Goal: Task Accomplishment & Management: Manage account settings

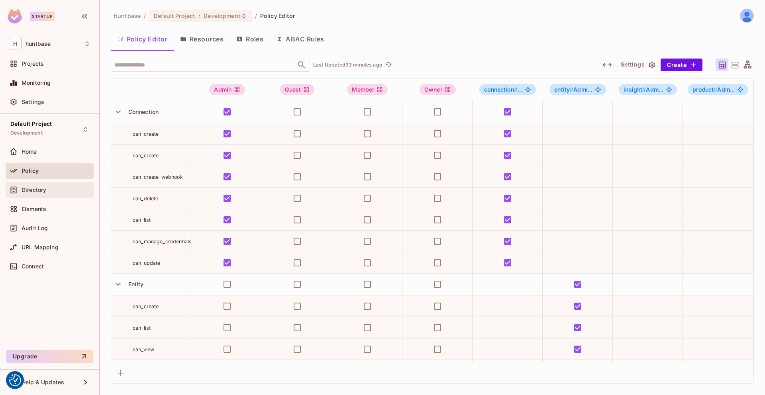
click at [54, 191] on div "Directory" at bounding box center [56, 190] width 69 height 6
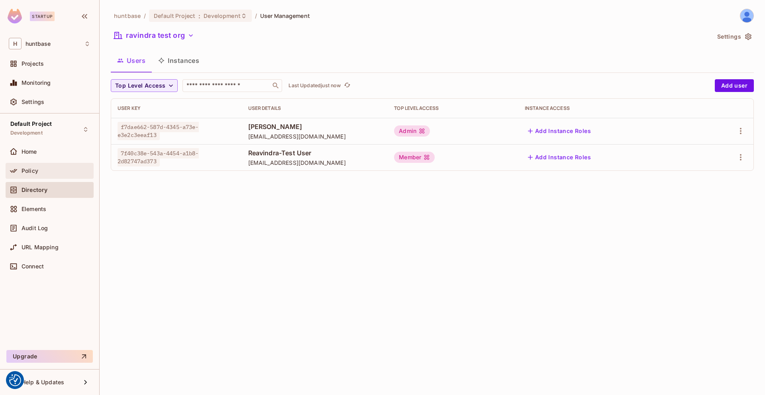
click at [27, 177] on div "Policy" at bounding box center [50, 171] width 88 height 16
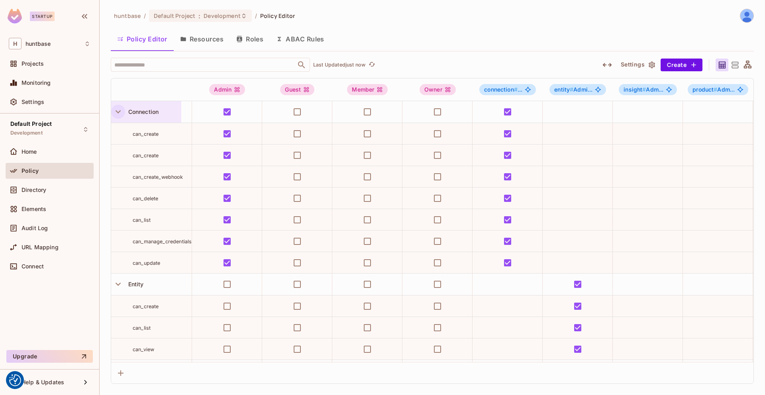
click at [116, 113] on icon "button" at bounding box center [118, 111] width 11 height 11
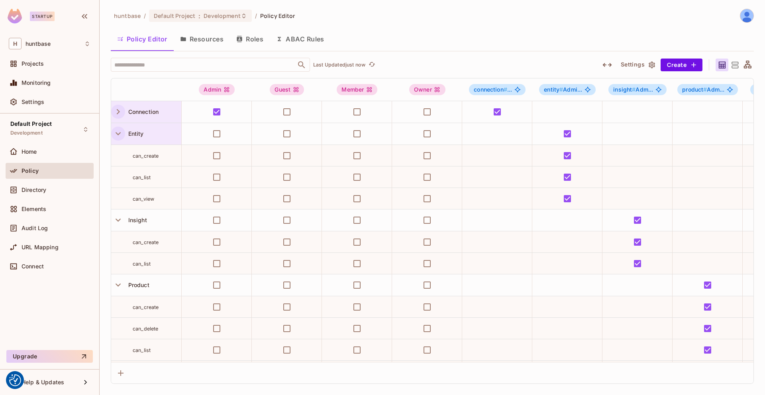
click at [118, 139] on button "button" at bounding box center [118, 134] width 14 height 14
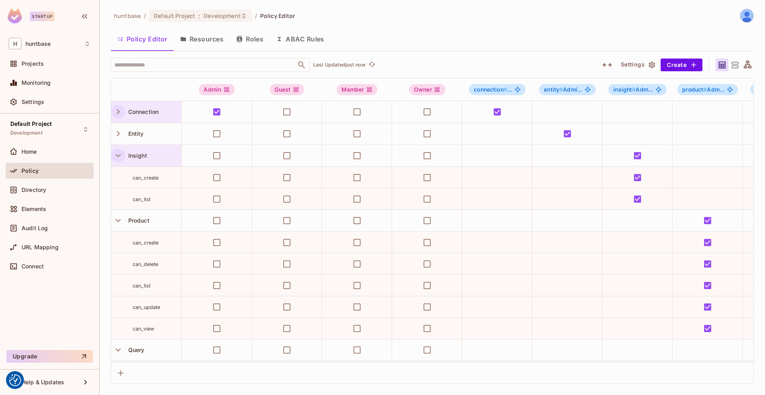
click at [119, 155] on icon "button" at bounding box center [118, 155] width 11 height 11
click at [118, 182] on icon "button" at bounding box center [118, 177] width 11 height 11
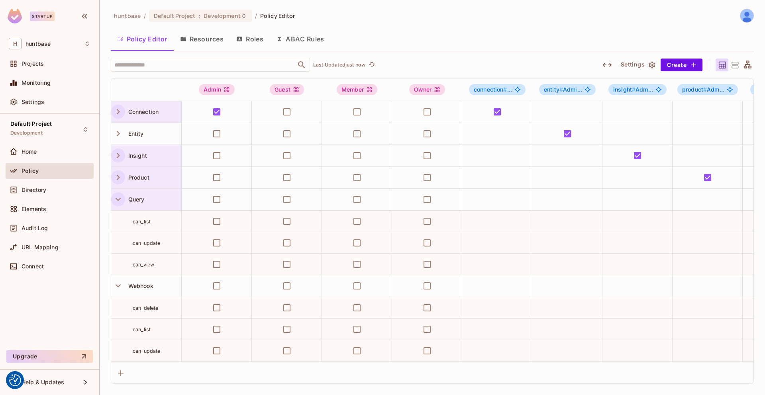
click at [116, 198] on icon "button" at bounding box center [118, 199] width 11 height 11
click at [116, 225] on icon "button" at bounding box center [118, 221] width 11 height 11
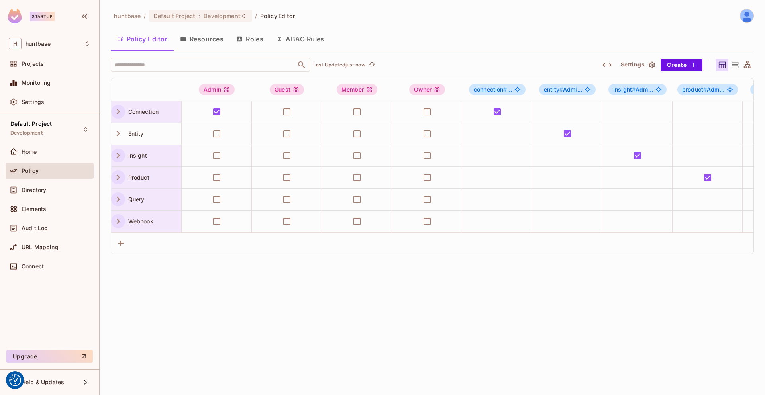
click at [251, 38] on button "Roles" at bounding box center [250, 39] width 40 height 20
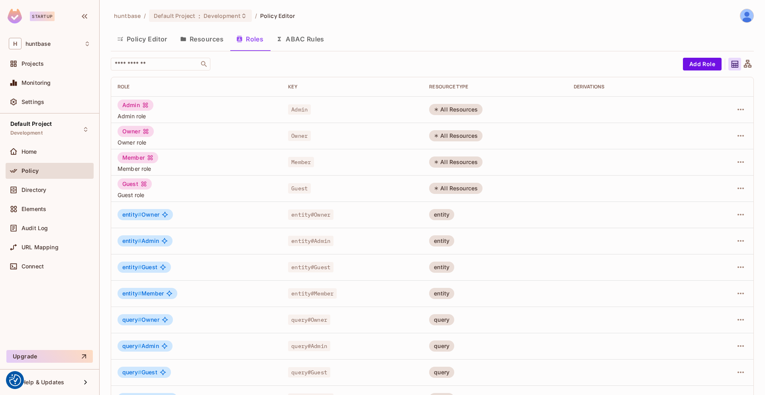
click at [251, 43] on button "Roles" at bounding box center [250, 39] width 40 height 20
click at [302, 39] on button "ABAC Rules" at bounding box center [300, 39] width 61 height 20
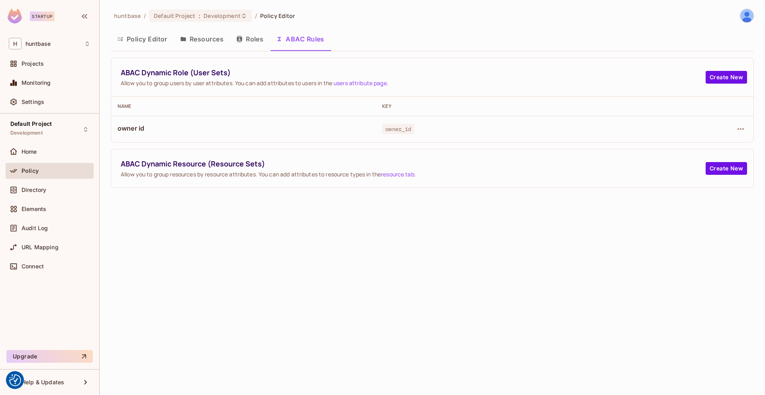
click at [244, 35] on button "Roles" at bounding box center [250, 39] width 40 height 20
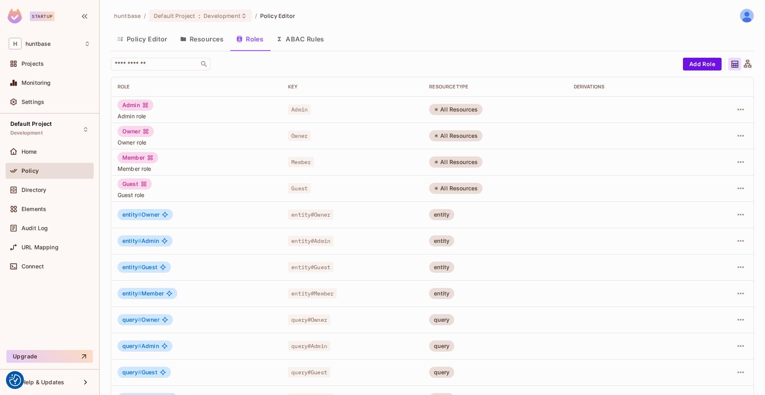
click at [196, 40] on button "Resources" at bounding box center [202, 39] width 56 height 20
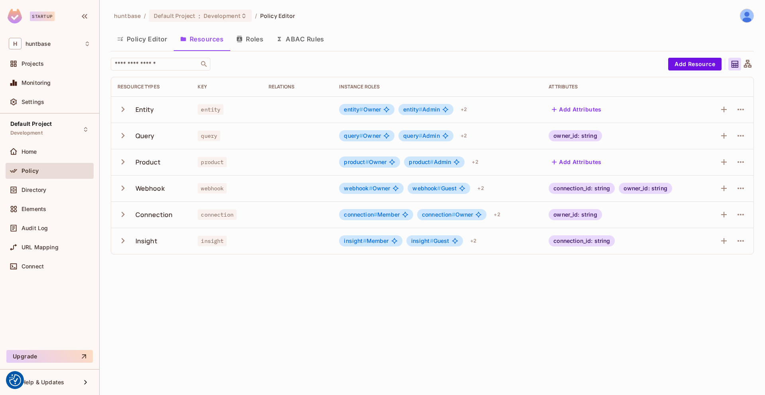
click at [150, 40] on button "Policy Editor" at bounding box center [142, 39] width 63 height 20
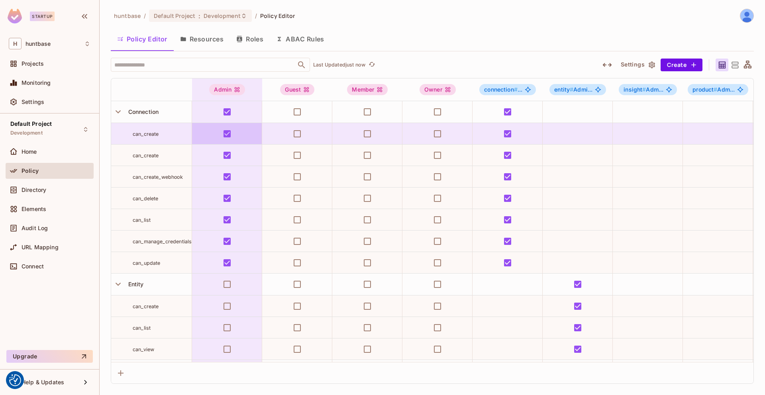
scroll to position [38, 0]
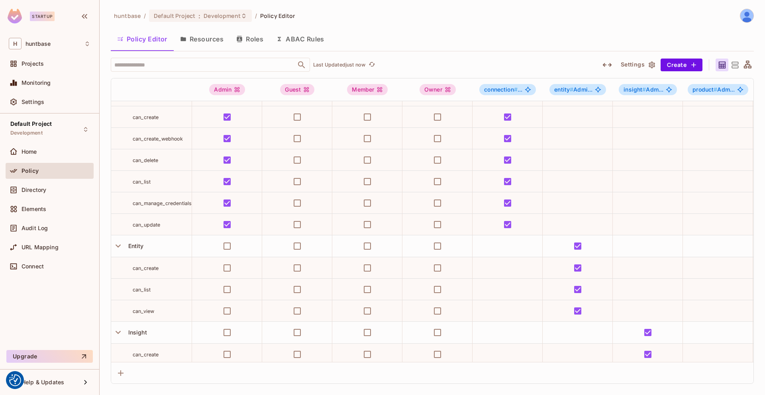
click at [199, 37] on button "Resources" at bounding box center [202, 39] width 56 height 20
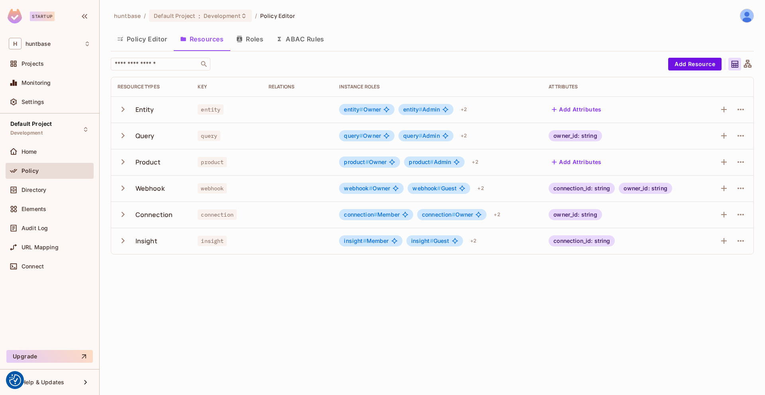
click at [310, 37] on button "ABAC Rules" at bounding box center [300, 39] width 61 height 20
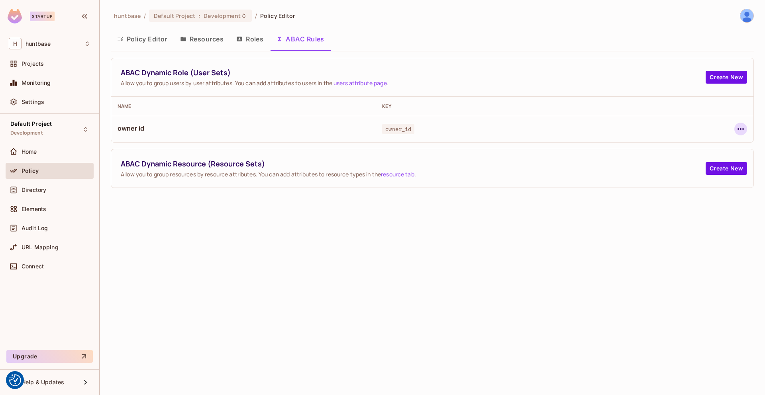
click at [746, 130] on button "button" at bounding box center [741, 129] width 13 height 13
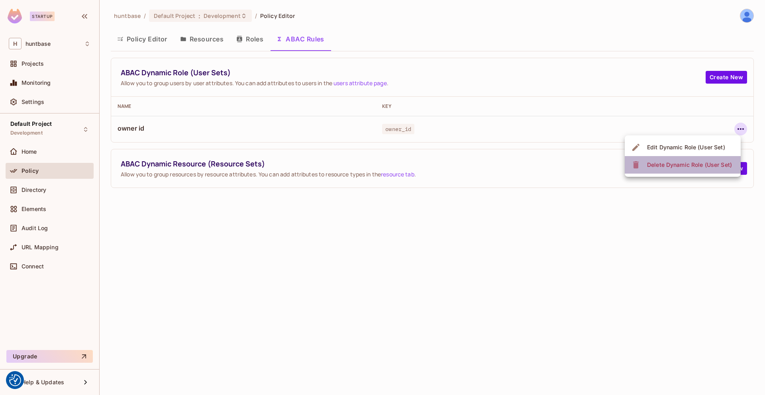
click at [684, 166] on div "Delete Dynamic Role (User Set)" at bounding box center [689, 165] width 85 height 8
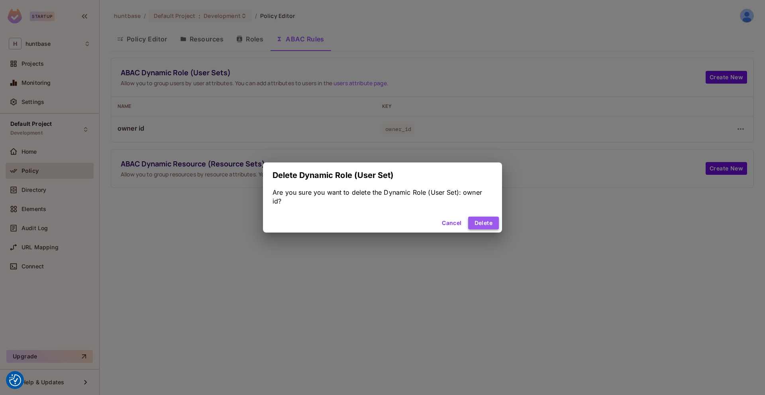
click at [479, 218] on button "Delete" at bounding box center [483, 223] width 31 height 13
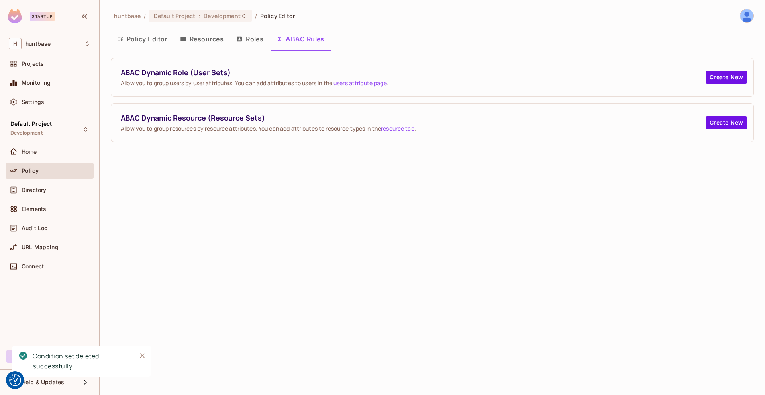
click at [203, 49] on div "Policy Editor Resources Roles ABAC Rules" at bounding box center [432, 40] width 643 height 22
click at [203, 40] on button "Resources" at bounding box center [202, 39] width 56 height 20
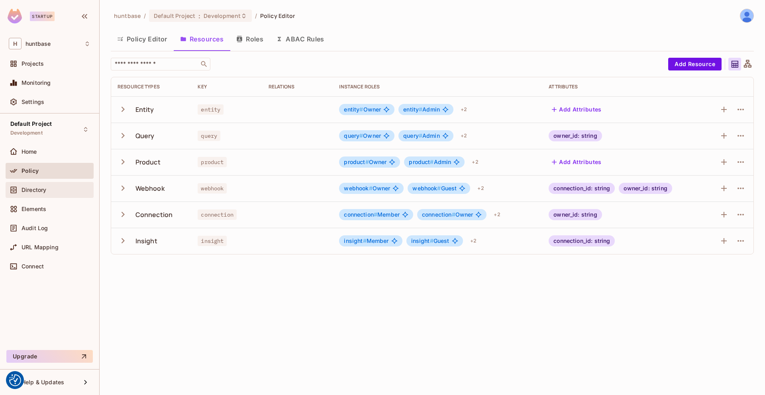
click at [52, 196] on div "Directory" at bounding box center [50, 190] width 88 height 16
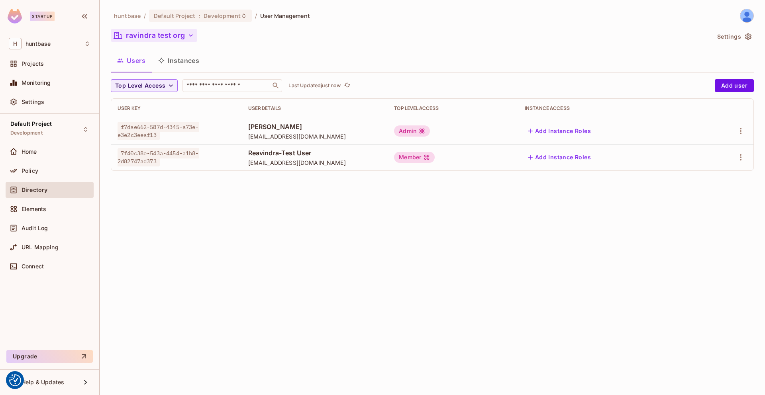
click at [174, 34] on button "ravindra test org" at bounding box center [154, 35] width 86 height 13
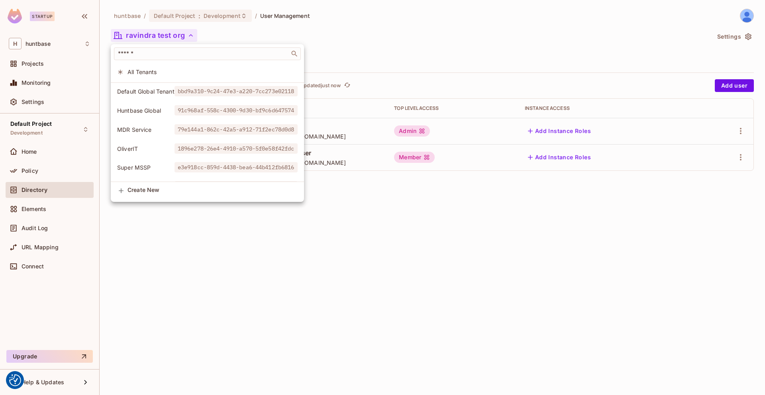
click at [180, 297] on div at bounding box center [382, 197] width 765 height 395
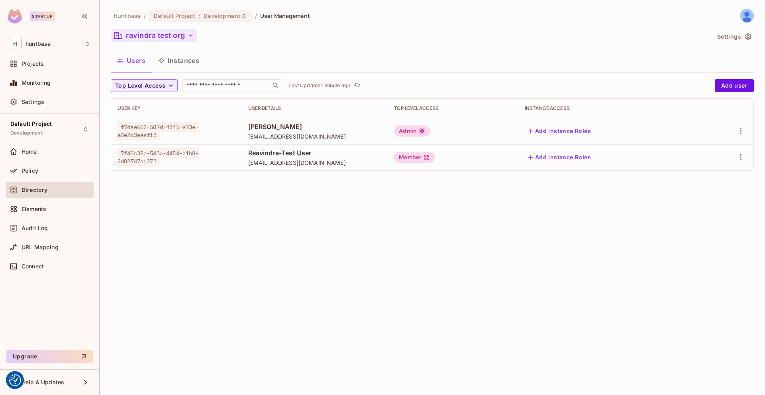
click at [157, 36] on button "ravindra test org" at bounding box center [154, 35] width 86 height 13
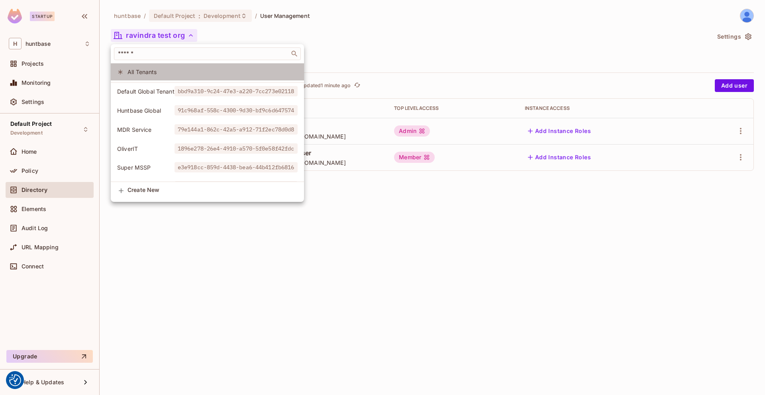
click at [142, 71] on span "All Tenants" at bounding box center [213, 72] width 170 height 8
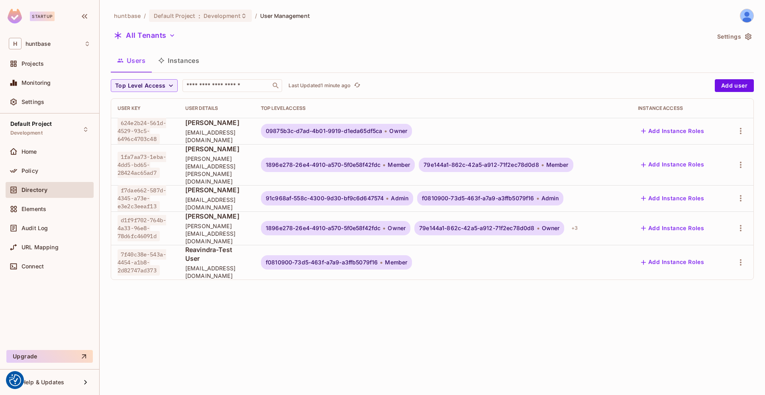
click at [184, 57] on button "Instances" at bounding box center [179, 61] width 54 height 20
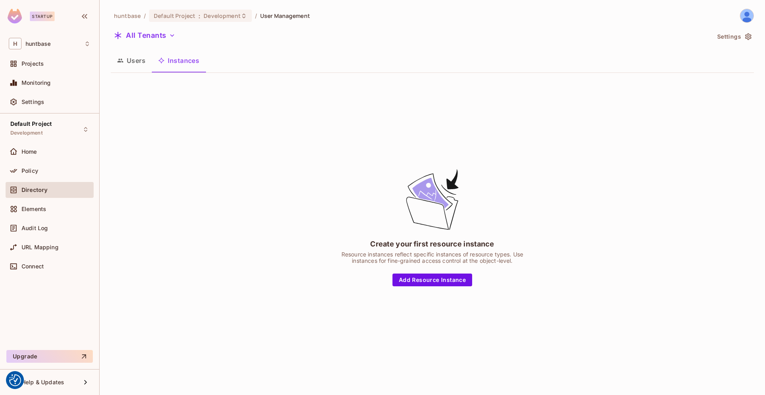
click at [130, 58] on button "Users" at bounding box center [131, 61] width 41 height 20
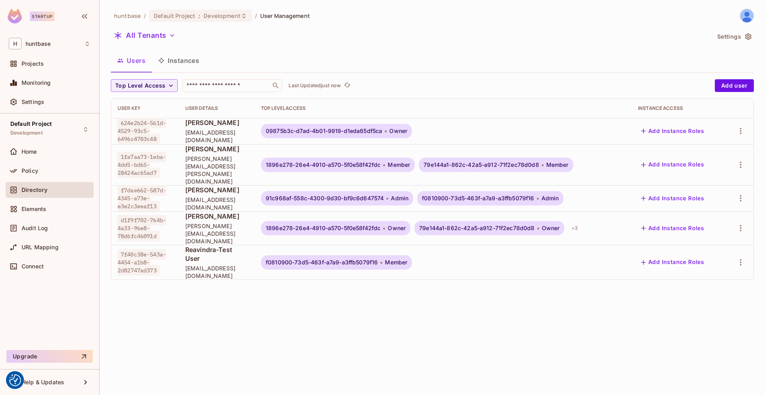
click at [174, 59] on button "Instances" at bounding box center [179, 61] width 54 height 20
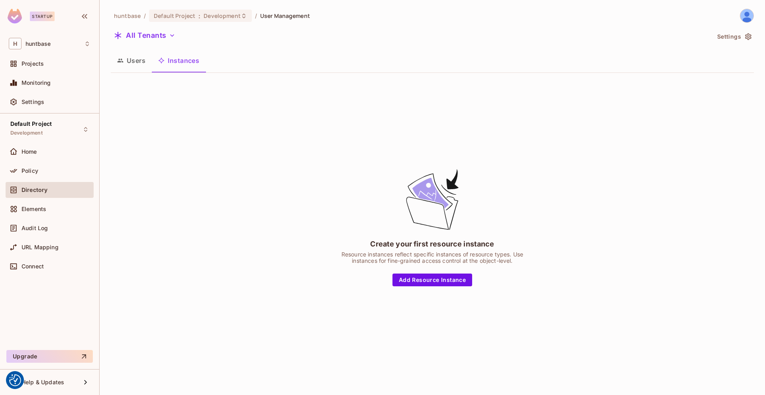
click at [136, 61] on button "Users" at bounding box center [131, 61] width 41 height 20
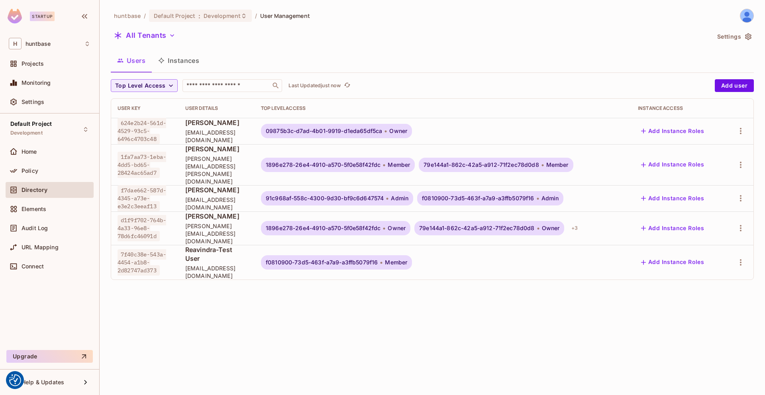
click at [179, 64] on button "Instances" at bounding box center [179, 61] width 54 height 20
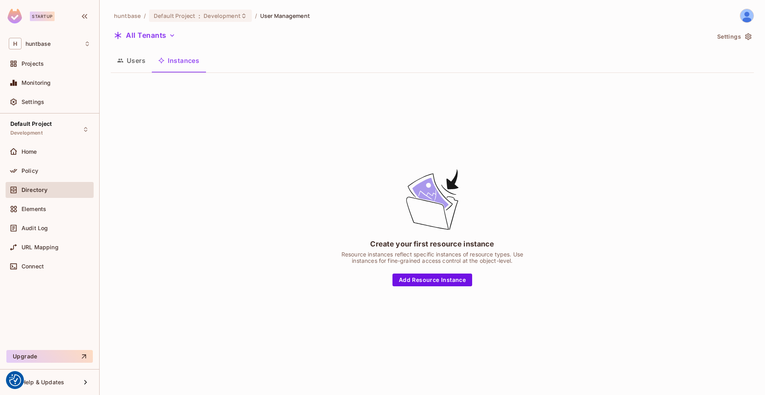
click at [139, 68] on button "Users" at bounding box center [131, 61] width 41 height 20
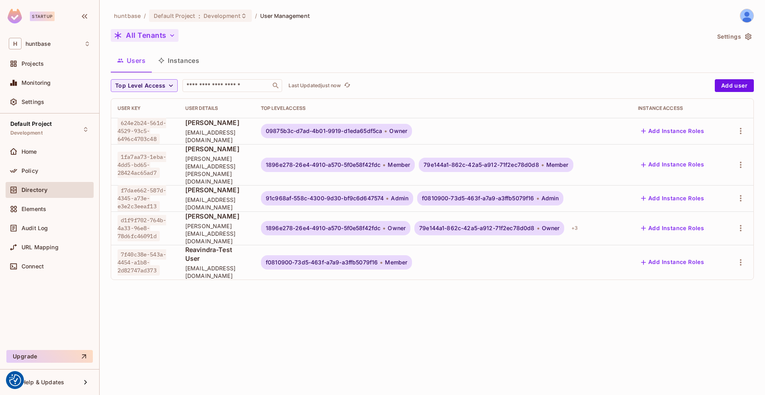
click at [161, 39] on button "All Tenants" at bounding box center [145, 35] width 68 height 13
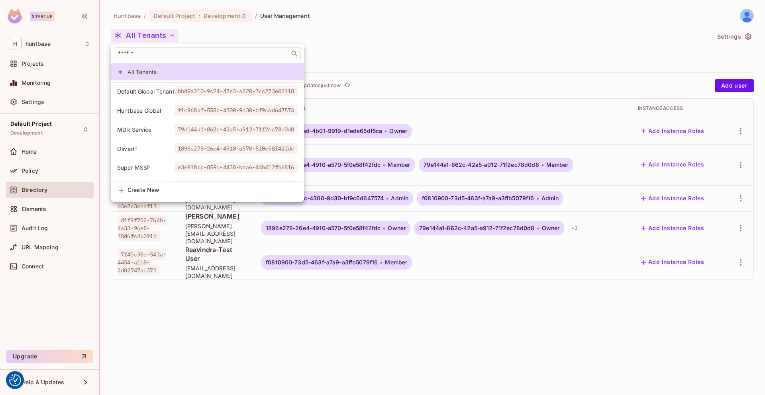
click at [150, 90] on span "Default Global Tenant" at bounding box center [145, 92] width 57 height 8
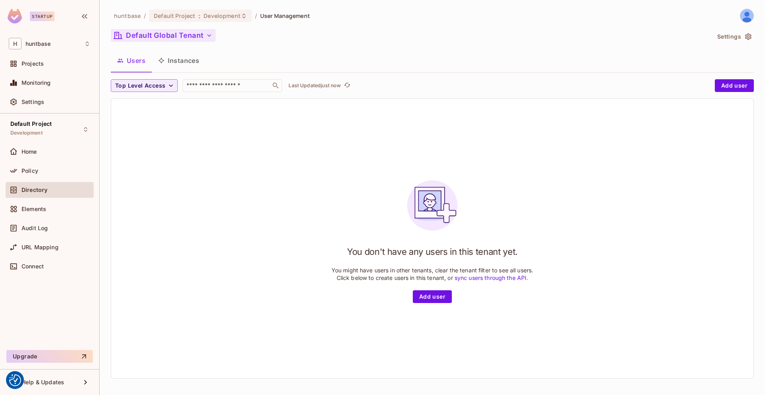
click at [149, 31] on button "Default Global Tenant" at bounding box center [163, 35] width 105 height 13
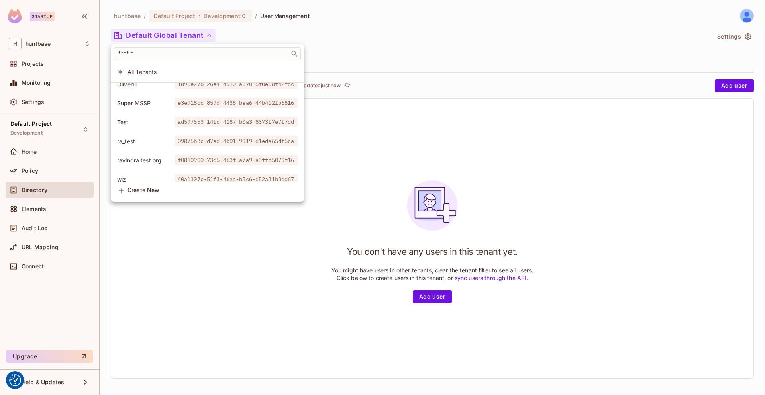
scroll to position [66, 0]
click at [148, 160] on span "ravindra test org" at bounding box center [145, 159] width 57 height 8
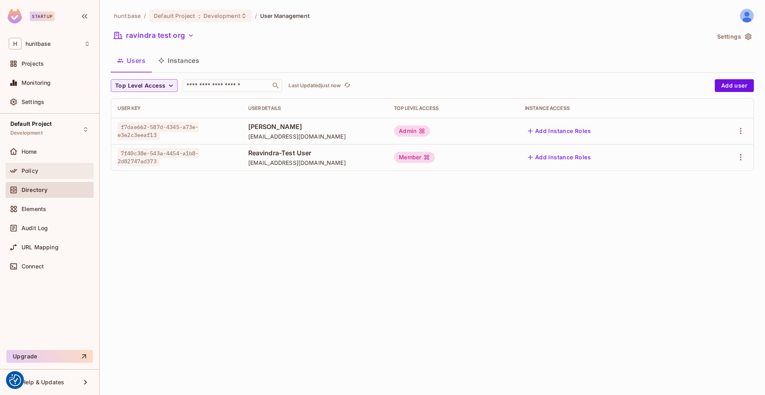
click at [33, 177] on div "Policy" at bounding box center [50, 171] width 88 height 16
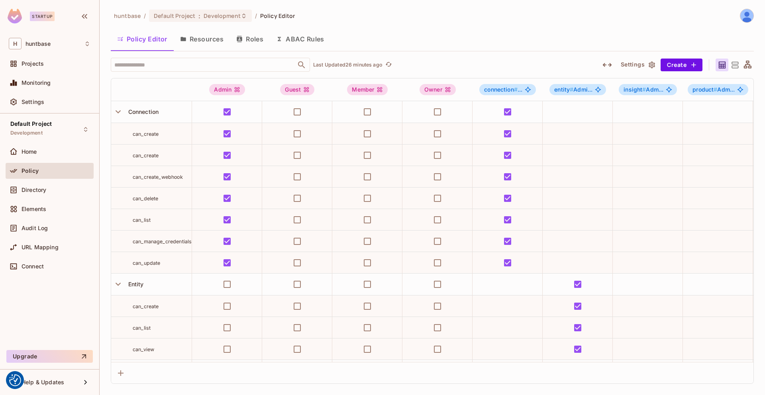
click at [246, 38] on button "Roles" at bounding box center [250, 39] width 40 height 20
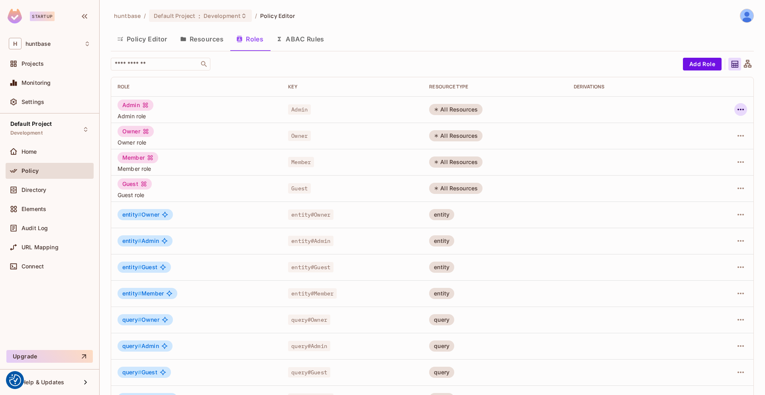
click at [740, 109] on button "button" at bounding box center [741, 109] width 13 height 13
click at [705, 128] on div "Edit Role" at bounding box center [699, 128] width 24 height 8
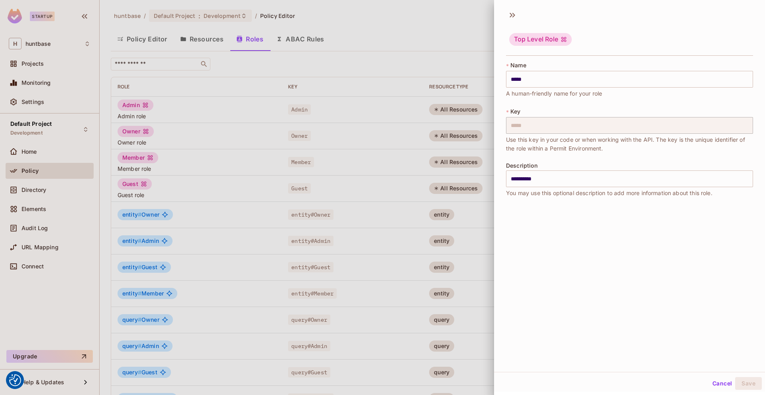
scroll to position [1, 0]
click at [713, 382] on button "Cancel" at bounding box center [722, 382] width 26 height 13
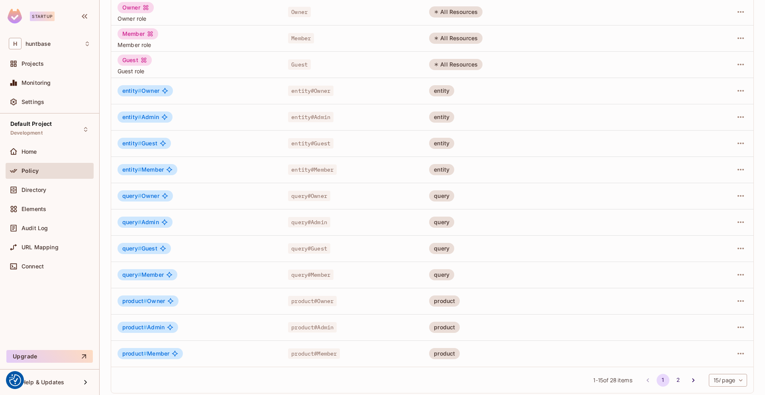
scroll to position [129, 0]
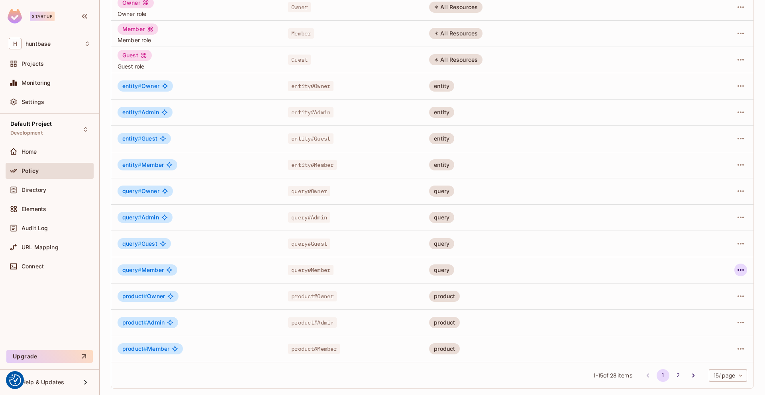
click at [736, 267] on icon "button" at bounding box center [741, 270] width 10 height 10
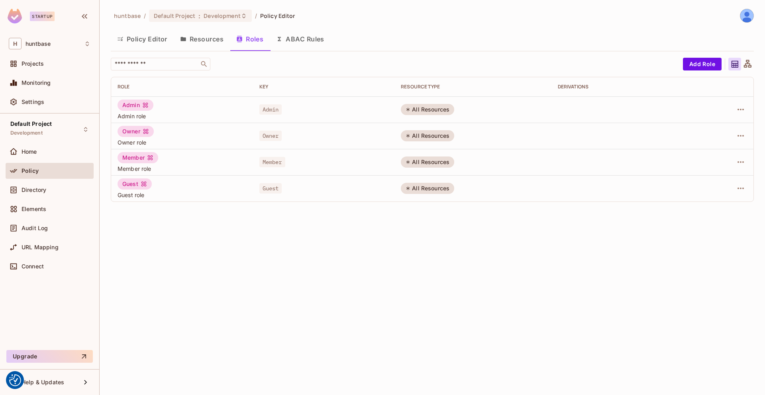
click at [200, 40] on button "Resources" at bounding box center [202, 39] width 56 height 20
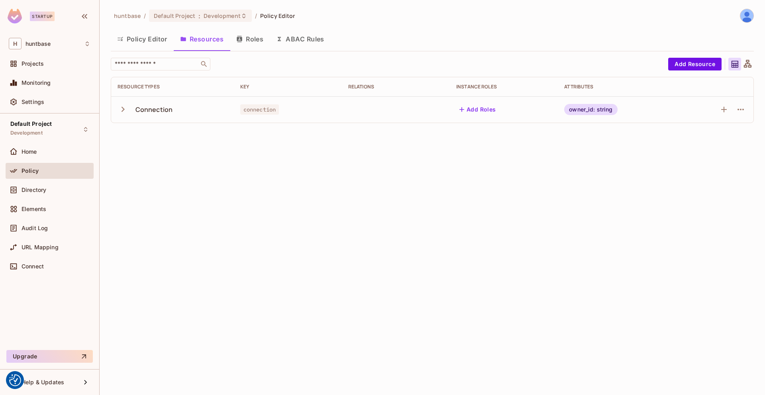
click at [124, 106] on icon "button" at bounding box center [123, 109] width 11 height 11
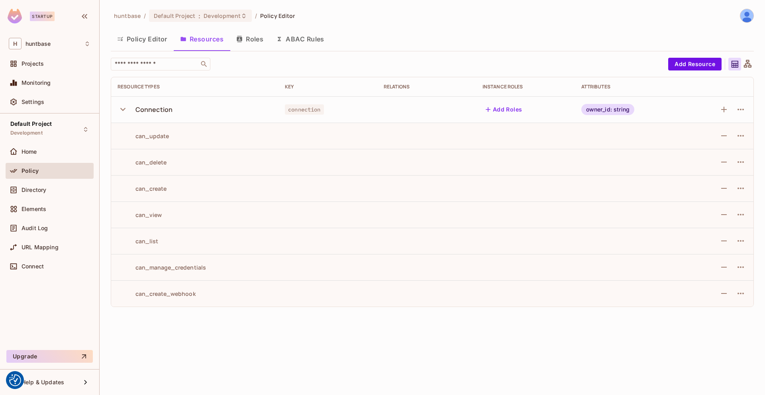
click at [141, 45] on button "Policy Editor" at bounding box center [142, 39] width 63 height 20
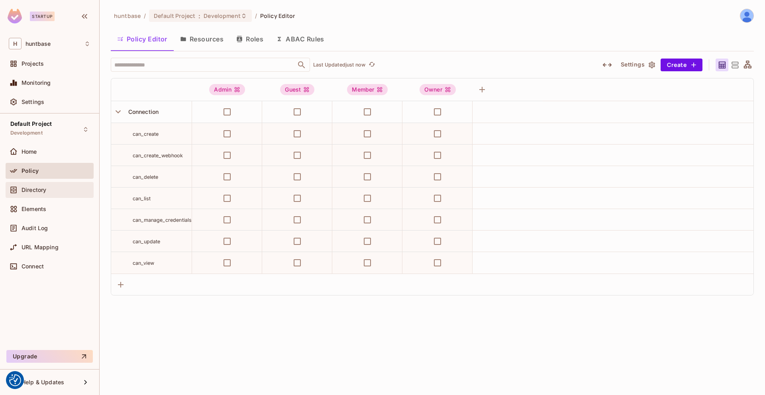
click at [49, 189] on div "Directory" at bounding box center [56, 190] width 69 height 6
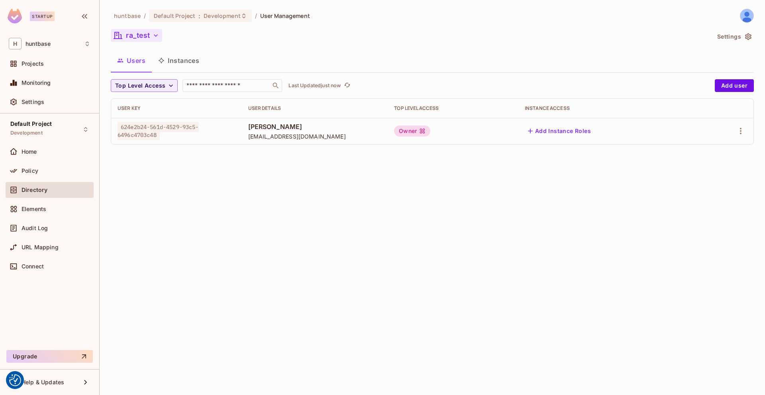
click at [149, 37] on button "ra_test" at bounding box center [136, 35] width 51 height 13
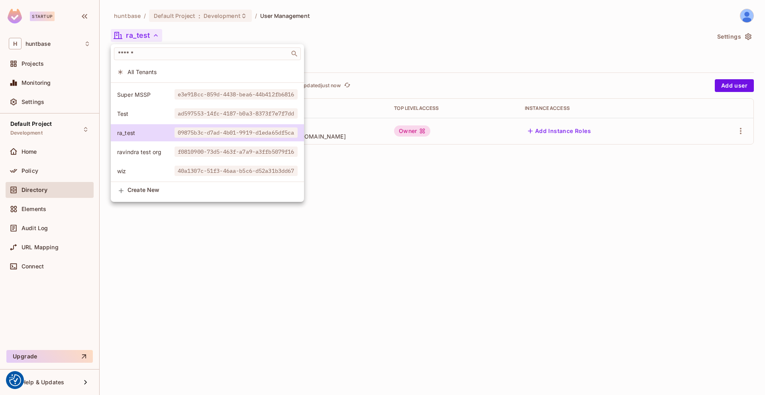
scroll to position [79, 0]
click at [161, 148] on span "ravindra test org" at bounding box center [145, 152] width 57 height 8
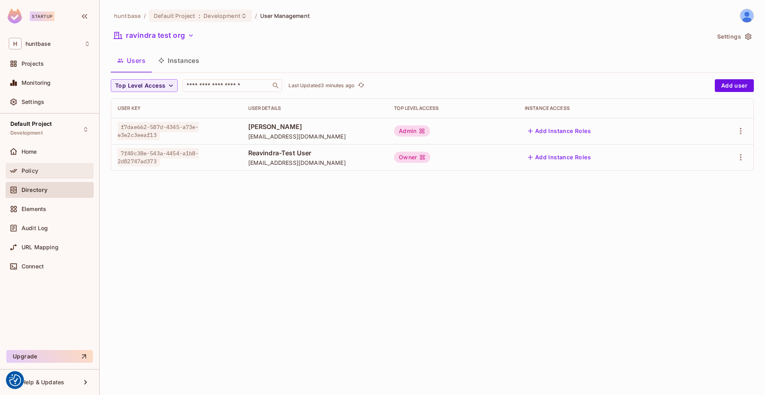
click at [36, 169] on span "Policy" at bounding box center [30, 171] width 17 height 6
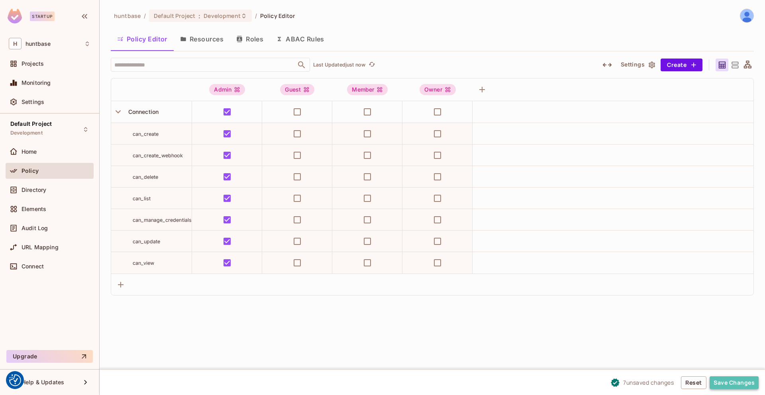
click at [735, 384] on button "Save Changes" at bounding box center [734, 383] width 49 height 13
click at [730, 382] on button "Save Changes" at bounding box center [734, 383] width 49 height 13
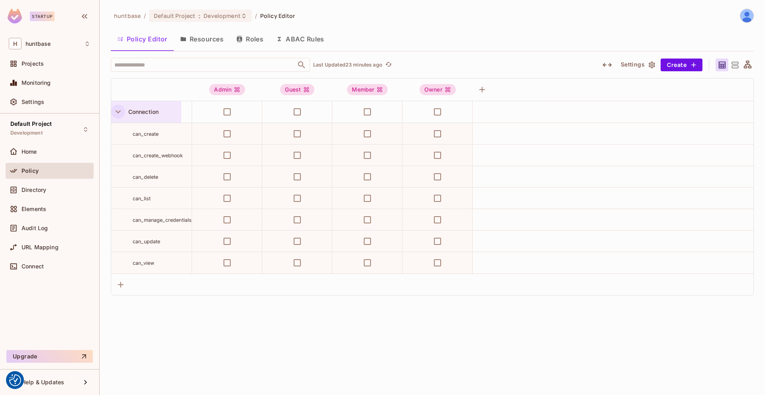
click at [116, 112] on icon "button" at bounding box center [118, 111] width 11 height 11
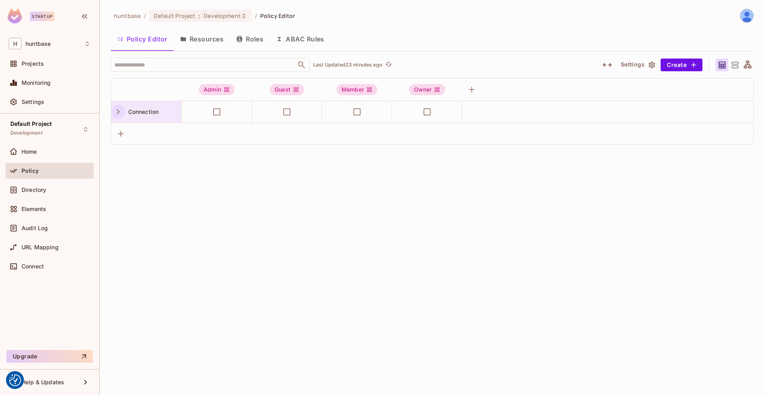
click at [116, 112] on icon "button" at bounding box center [118, 111] width 11 height 11
